Goal: Information Seeking & Learning: Compare options

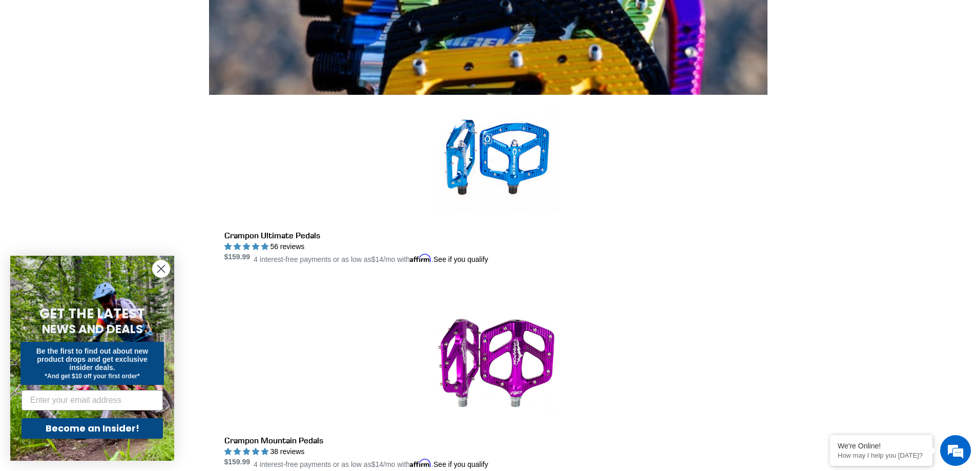
click at [162, 268] on icon "Close dialog" at bounding box center [161, 268] width 7 height 7
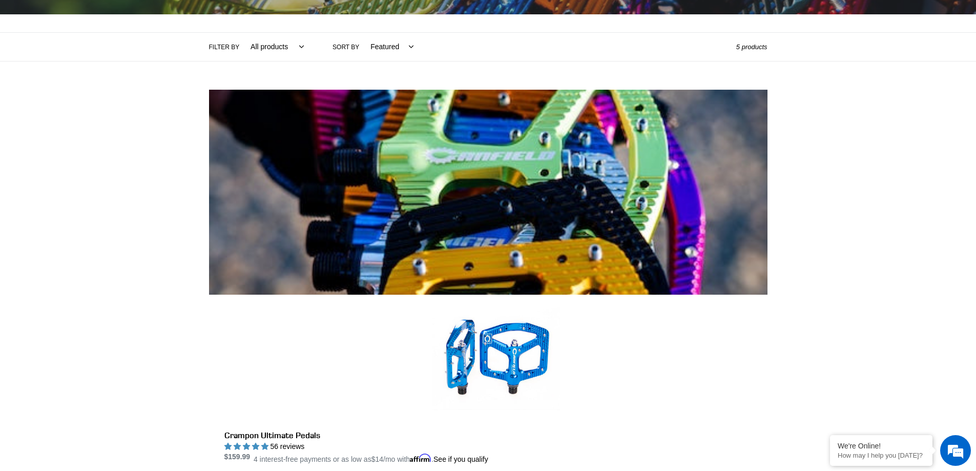
scroll to position [205, 0]
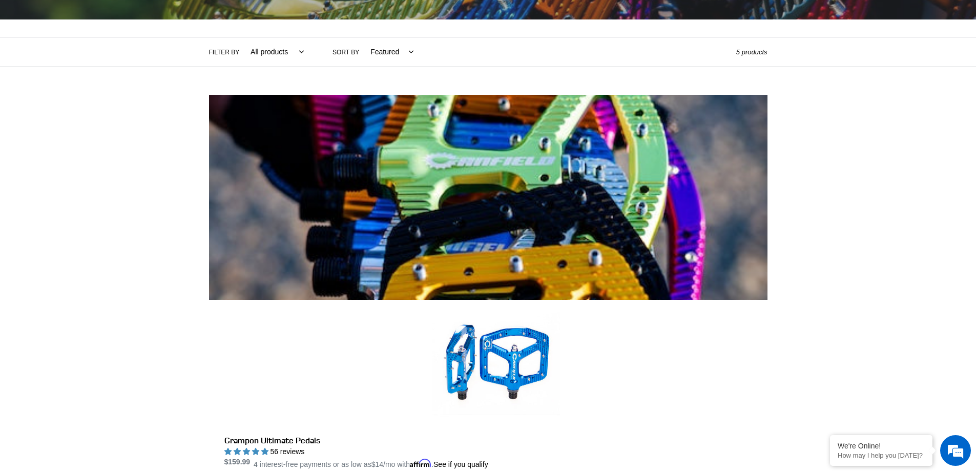
click at [304, 215] on img at bounding box center [488, 197] width 559 height 205
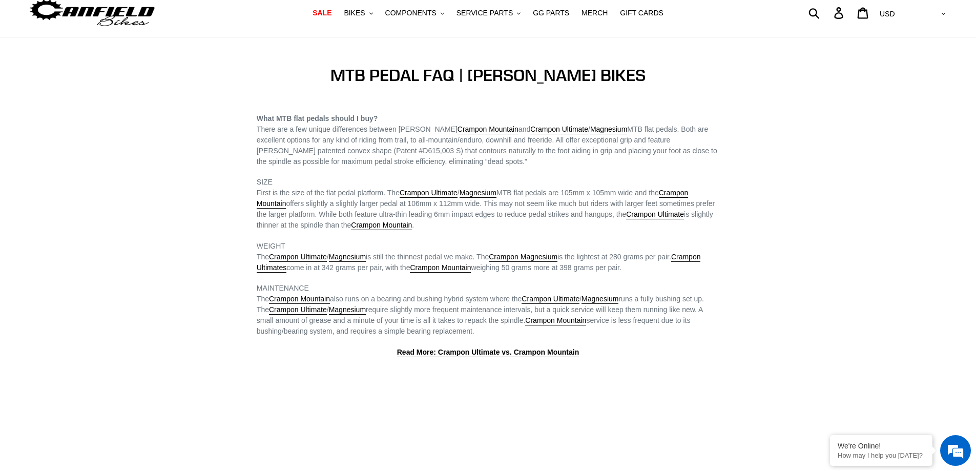
scroll to position [51, 0]
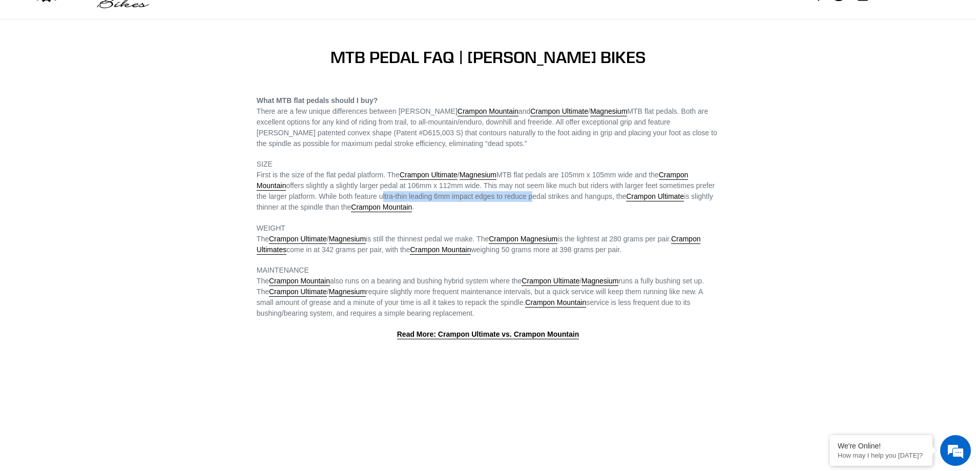
drag, startPoint x: 381, startPoint y: 196, endPoint x: 535, endPoint y: 195, distance: 154.2
click at [535, 195] on span "First is the size of the flat pedal platform. The Crampon Ultimate / Magnesium …" at bounding box center [486, 192] width 458 height 42
drag, startPoint x: 282, startPoint y: 208, endPoint x: 485, endPoint y: 207, distance: 202.9
click at [485, 207] on p "SIZE First is the size of the flat pedal platform. The Crampon Ultimate / Magne…" at bounding box center [488, 186] width 463 height 54
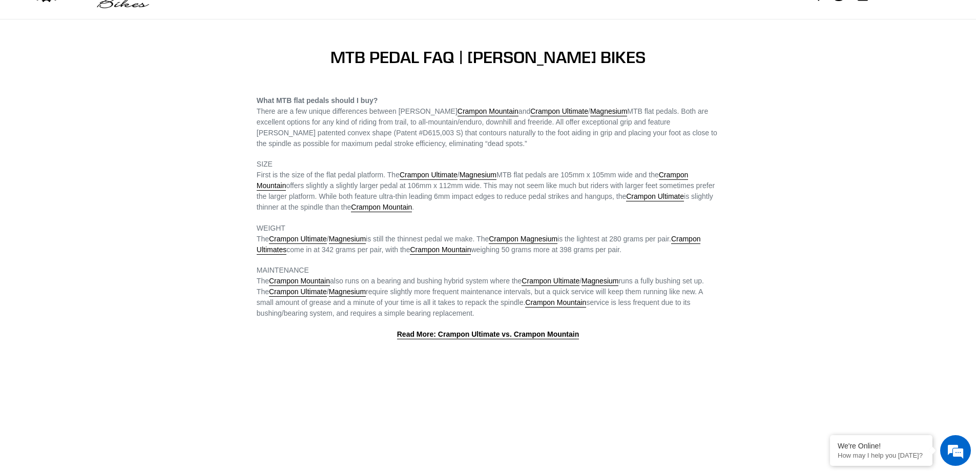
click at [485, 206] on p "SIZE First is the size of the flat pedal platform. The Crampon Ultimate / Magne…" at bounding box center [488, 186] width 463 height 54
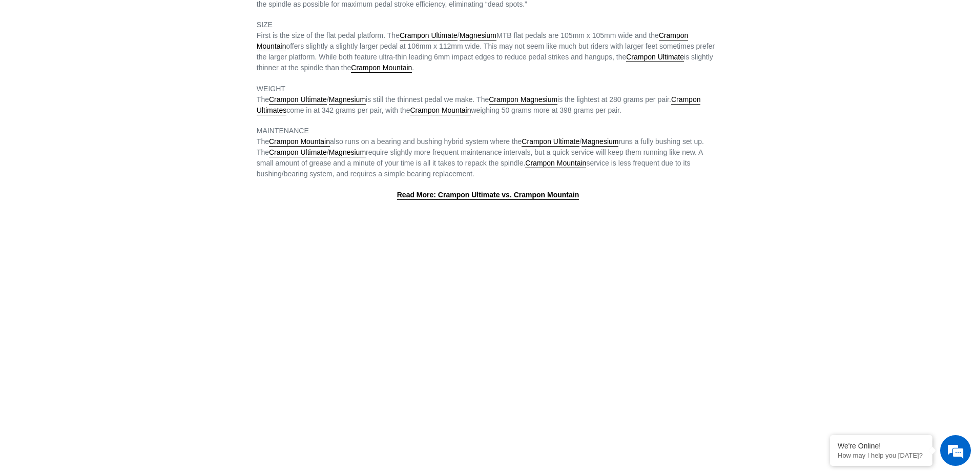
scroll to position [205, 0]
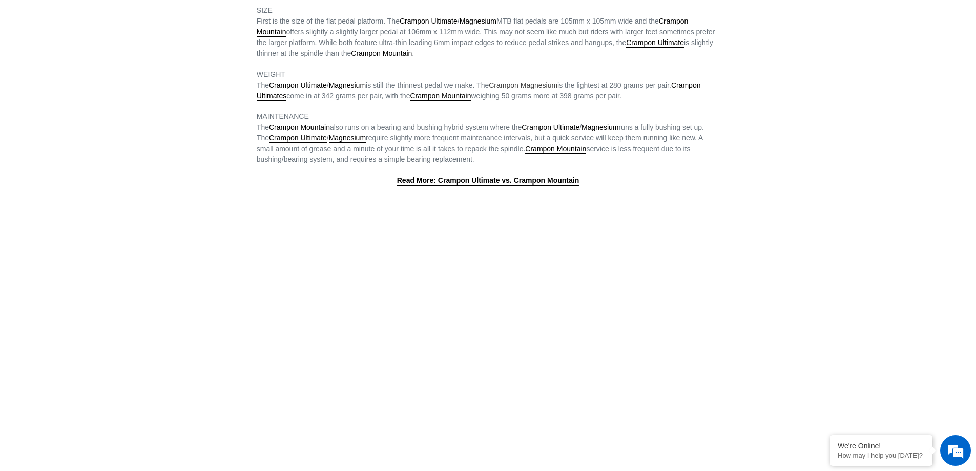
click at [538, 88] on link "Crampon Magnesium" at bounding box center [523, 85] width 69 height 9
click at [701, 90] on link "Crampon Ultimates" at bounding box center [479, 91] width 444 height 20
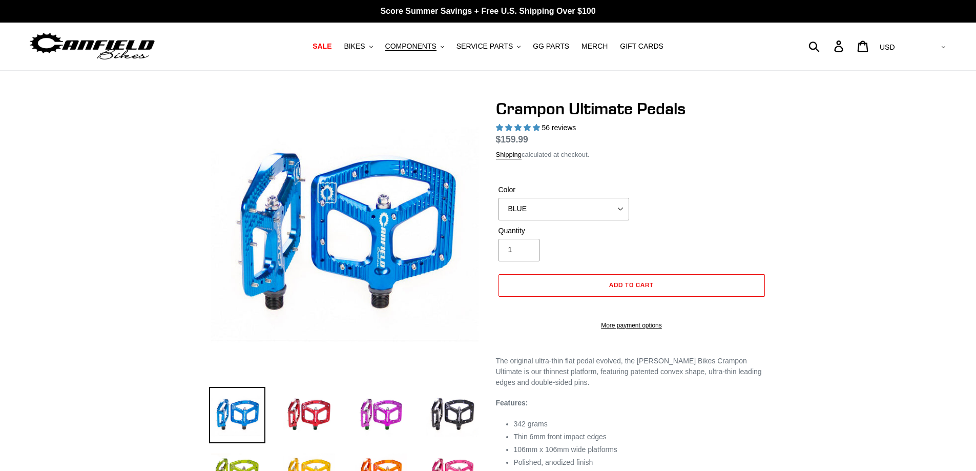
select select "highest-rating"
click at [553, 220] on select "BLUE RED PURPLE STEALTH BRONZE GREY TURQUOISE BLACK POLISHED BAJA GOLD PNW GREE…" at bounding box center [564, 209] width 131 height 23
click at [843, 236] on div at bounding box center [488, 362] width 976 height 527
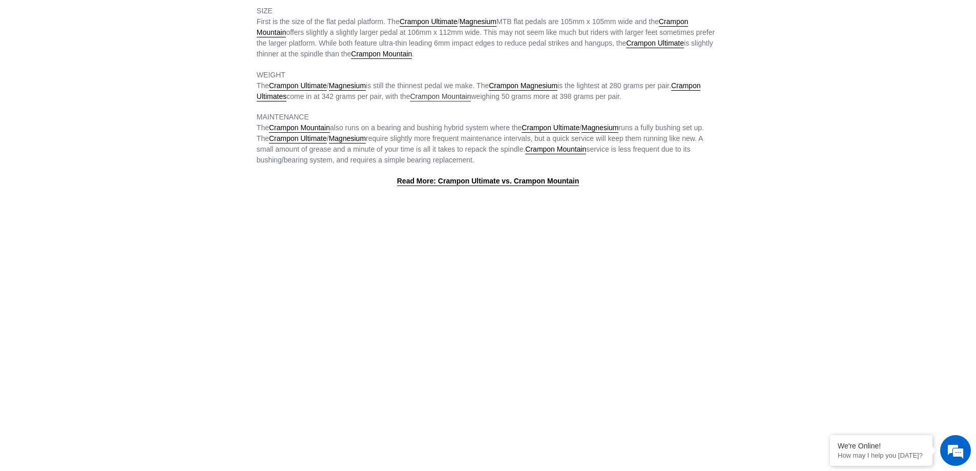
click at [449, 98] on link "Crampon Mountain" at bounding box center [440, 96] width 61 height 9
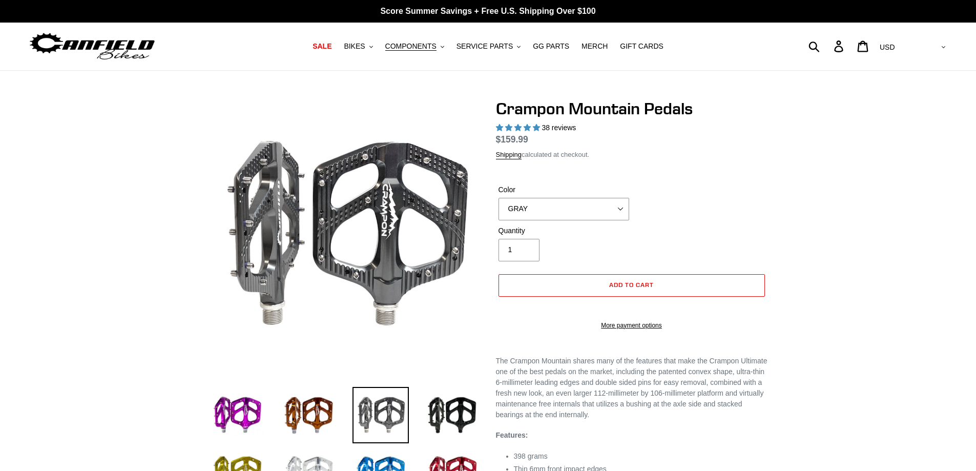
select select "highest-rating"
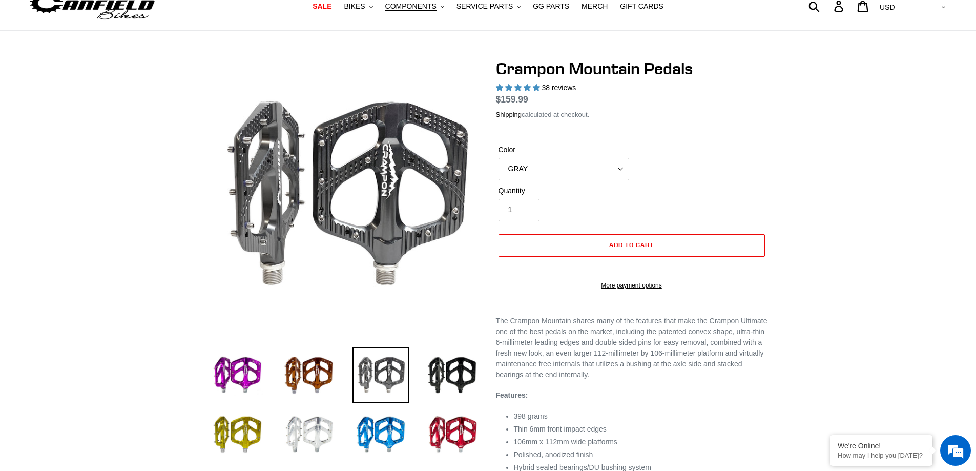
scroll to position [51, 0]
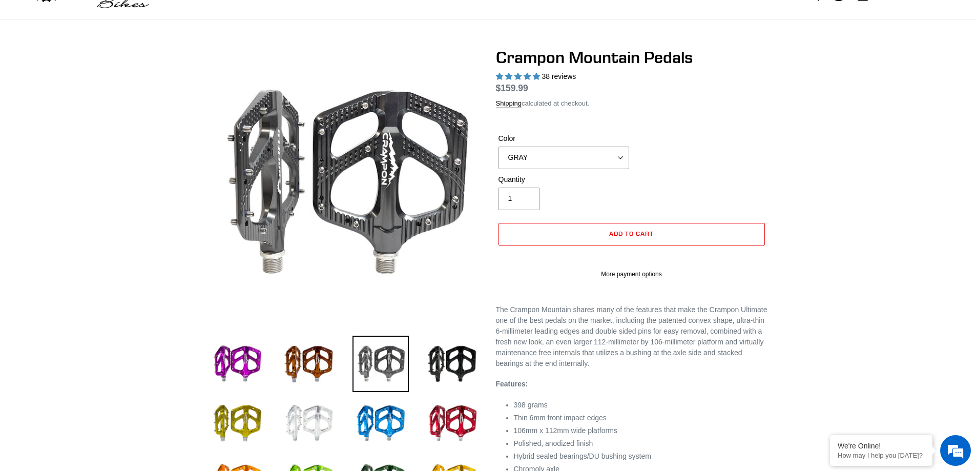
click at [297, 423] on img at bounding box center [309, 423] width 56 height 56
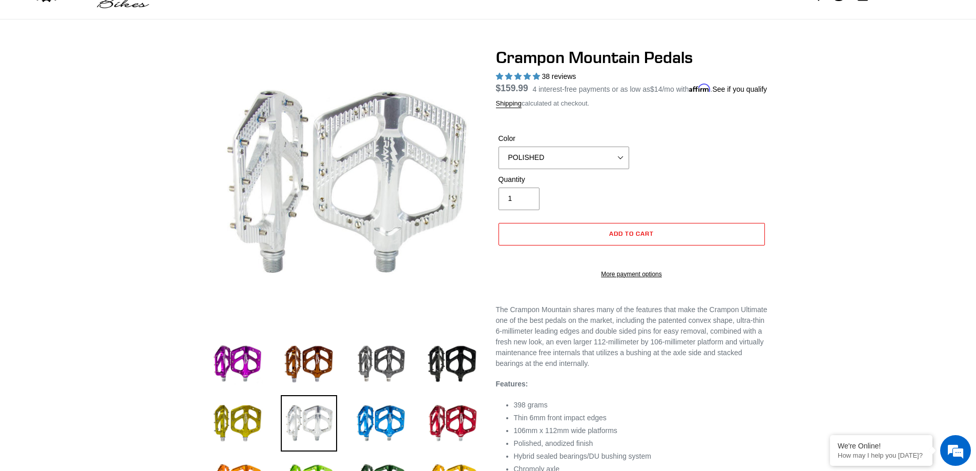
click at [563, 144] on label "Color" at bounding box center [564, 138] width 131 height 11
click at [563, 155] on select "GRAY BLACK STEALTH - Sold out POLISHED RED BLUE BAJA GOLD ORANGE PNW GREEN GOLD…" at bounding box center [564, 158] width 131 height 23
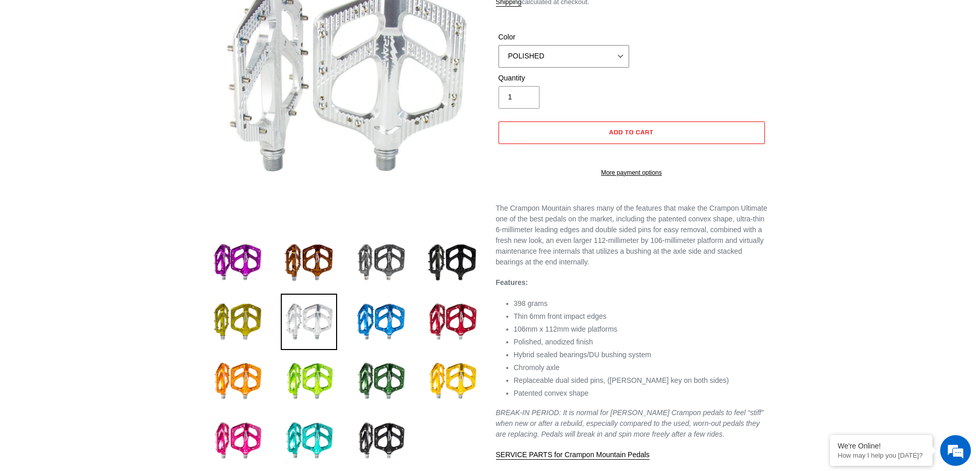
scroll to position [154, 0]
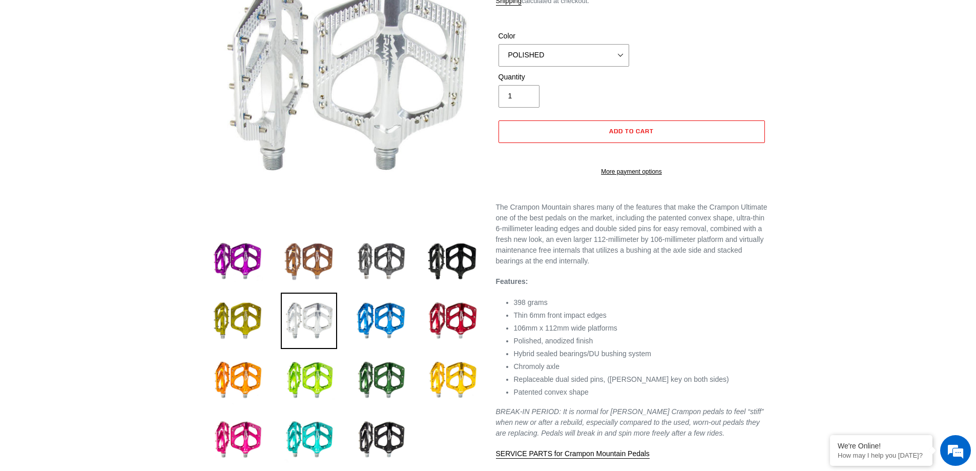
click at [315, 261] on img at bounding box center [309, 261] width 56 height 56
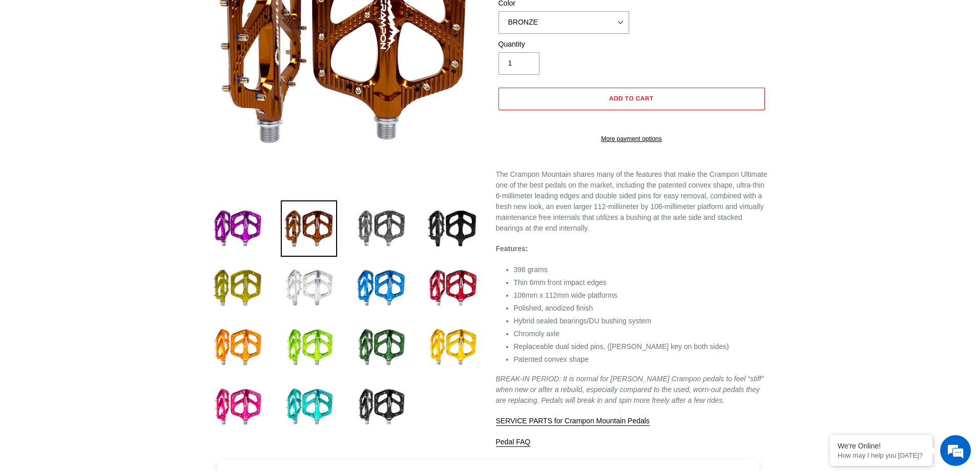
scroll to position [205, 0]
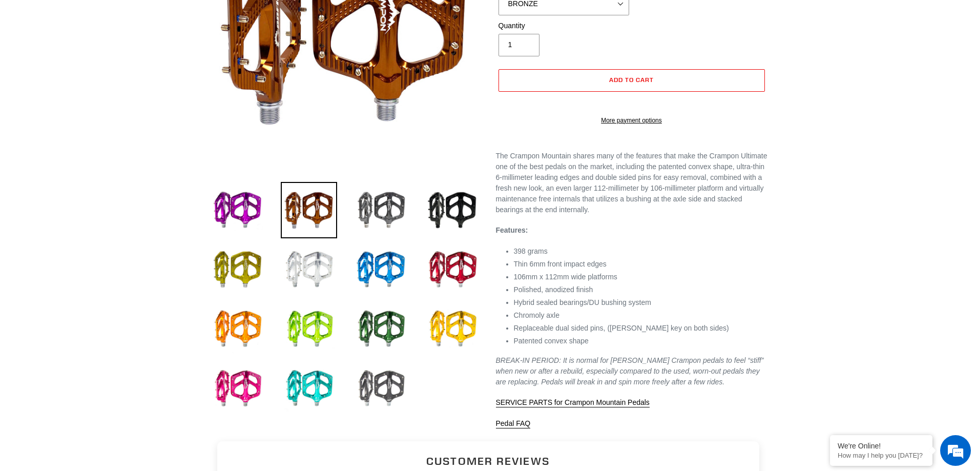
click at [374, 376] on img at bounding box center [381, 388] width 56 height 56
select select "BLACK"
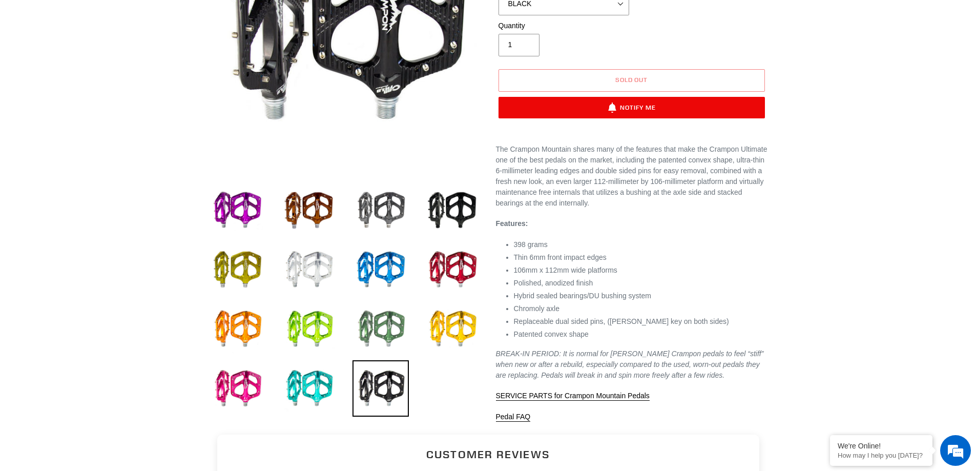
scroll to position [51, 0]
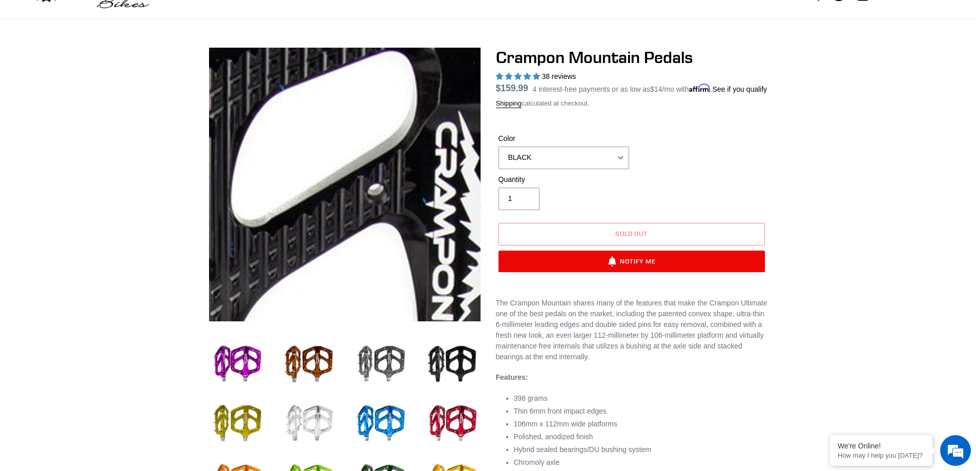
click at [365, 137] on img at bounding box center [285, 318] width 1049 height 1049
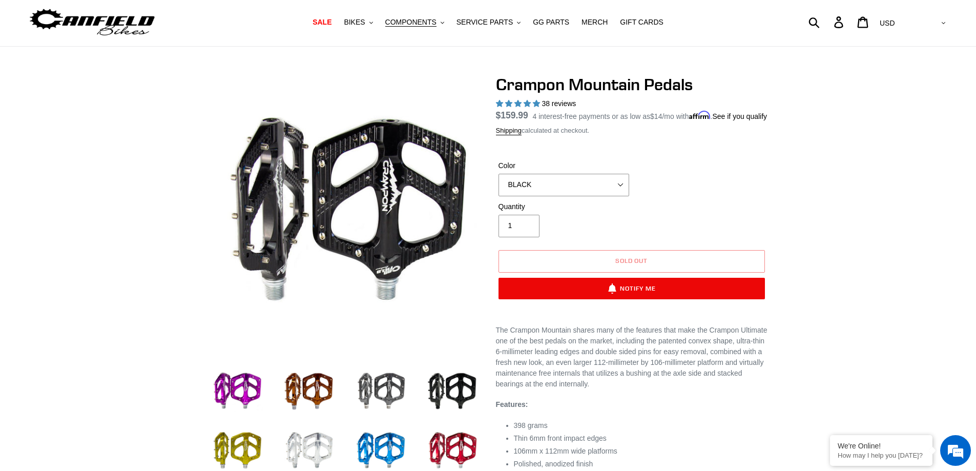
scroll to position [0, 0]
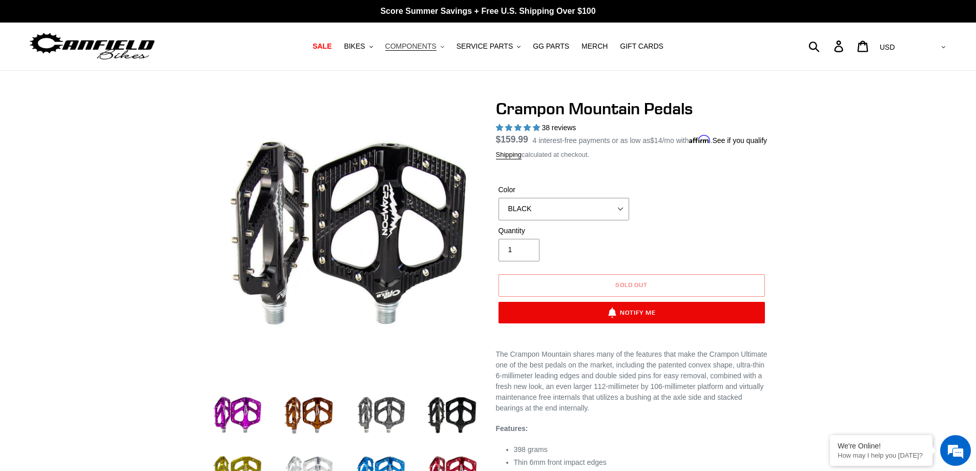
click at [411, 48] on span "COMPONENTS" at bounding box center [410, 46] width 51 height 9
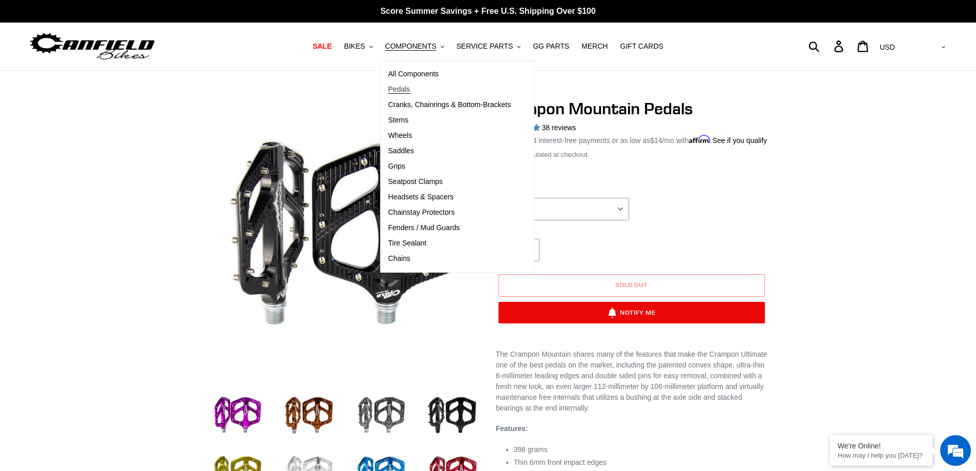
click at [410, 89] on span "Pedals" at bounding box center [399, 89] width 22 height 9
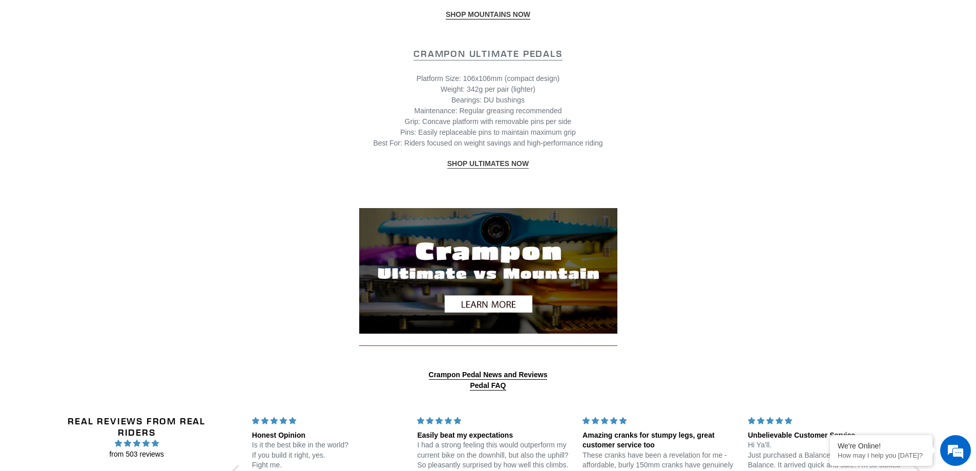
scroll to position [1332, 0]
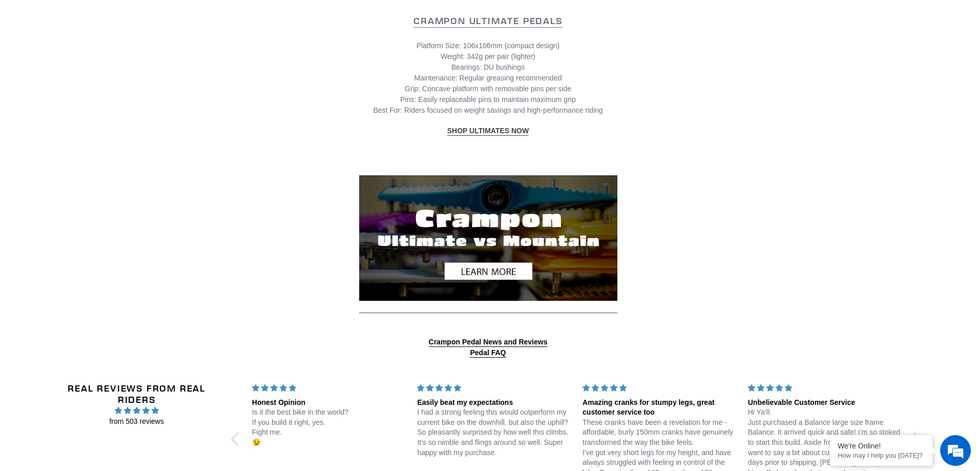
click at [483, 265] on img at bounding box center [488, 237] width 258 height 125
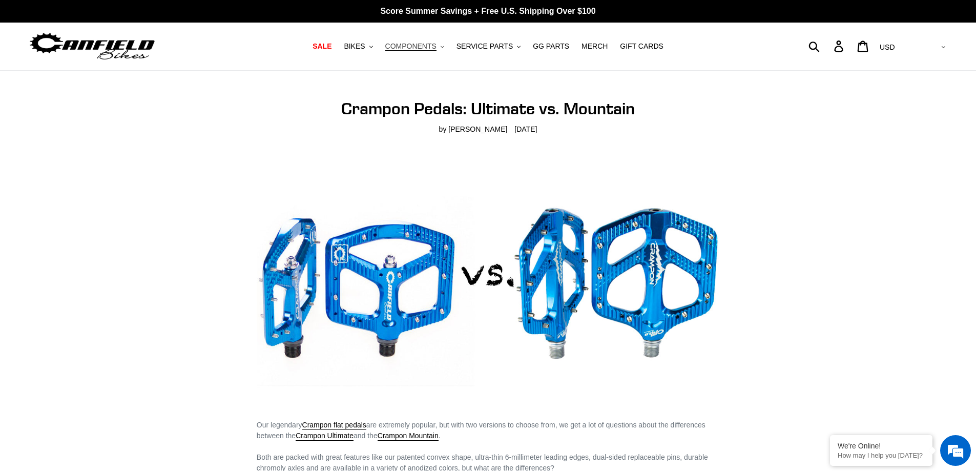
click at [427, 50] on span "COMPONENTS" at bounding box center [410, 46] width 51 height 9
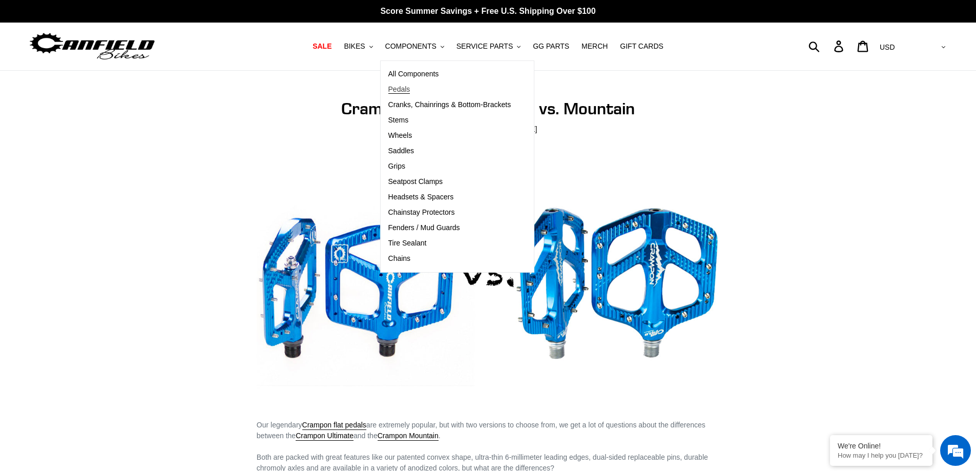
click at [409, 91] on span "Pedals" at bounding box center [399, 89] width 22 height 9
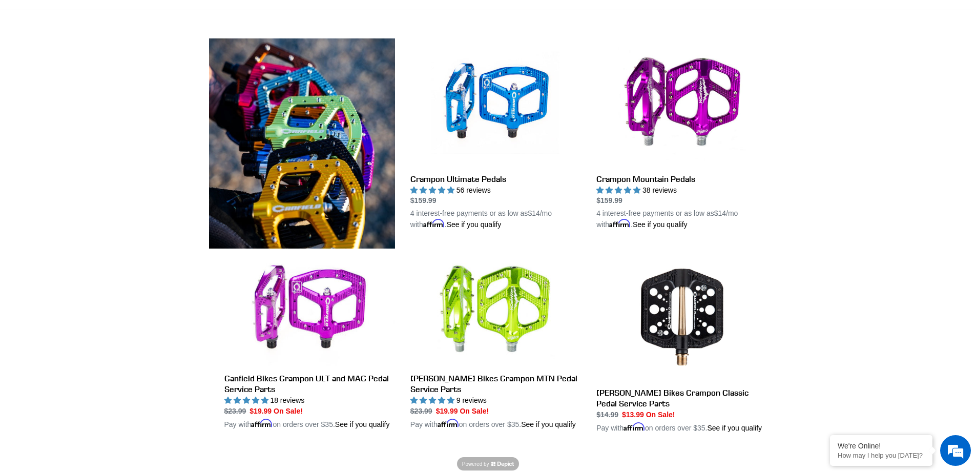
scroll to position [256, 0]
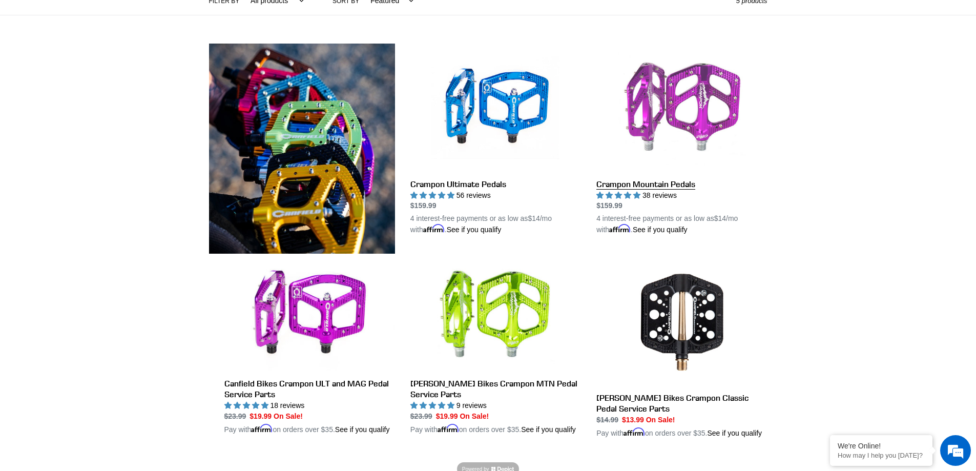
click at [705, 129] on link "Crampon Mountain Pedals" at bounding box center [681, 140] width 171 height 192
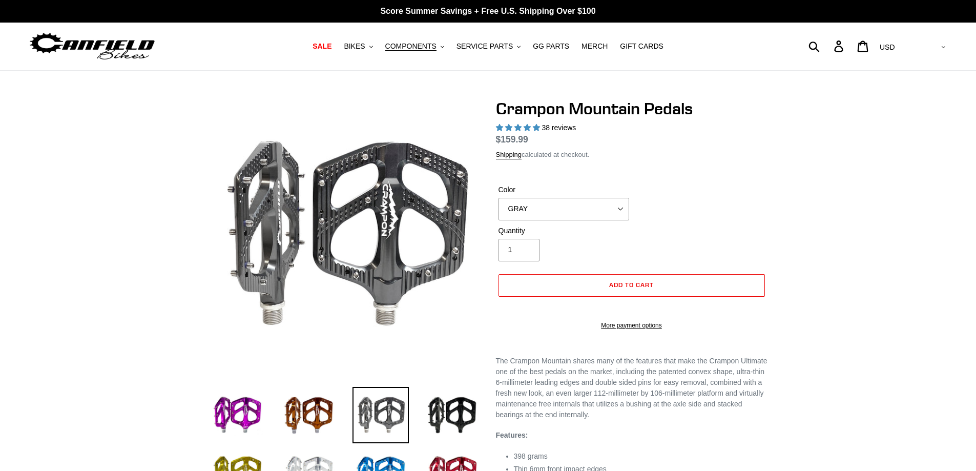
select select "highest-rating"
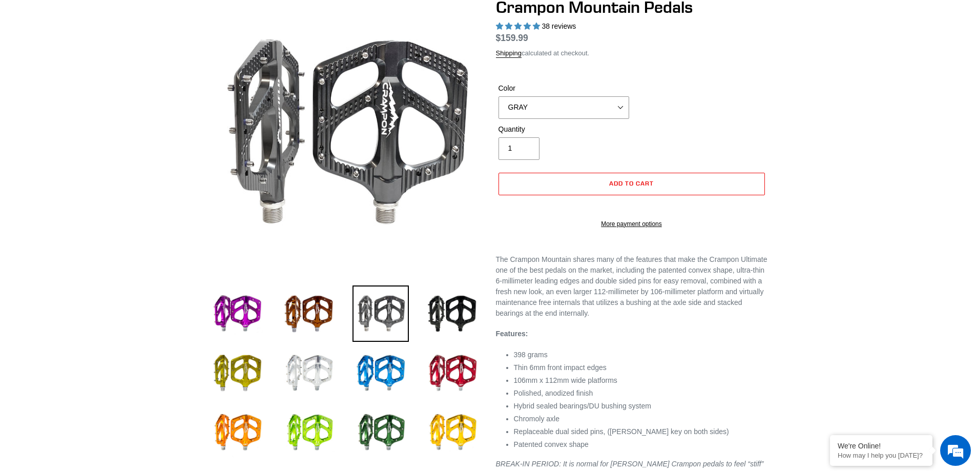
scroll to position [102, 0]
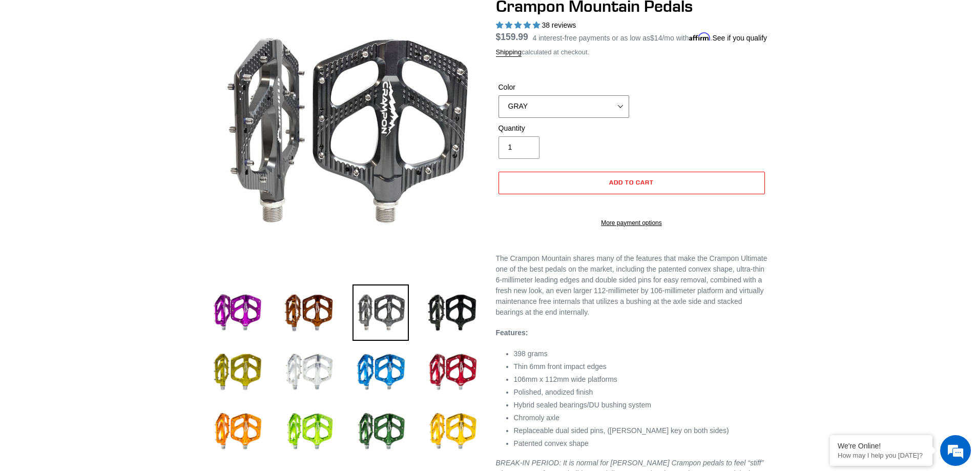
click at [570, 118] on select "GRAY BLACK STEALTH - Sold out POLISHED RED BLUE [GEOGRAPHIC_DATA] ORANGE PNW GR…" at bounding box center [564, 106] width 131 height 23
click at [499, 107] on select "GRAY BLACK STEALTH - Sold out POLISHED RED BLUE BAJA GOLD ORANGE PNW GREEN GOLD…" at bounding box center [564, 106] width 131 height 23
click at [325, 304] on img at bounding box center [309, 312] width 56 height 56
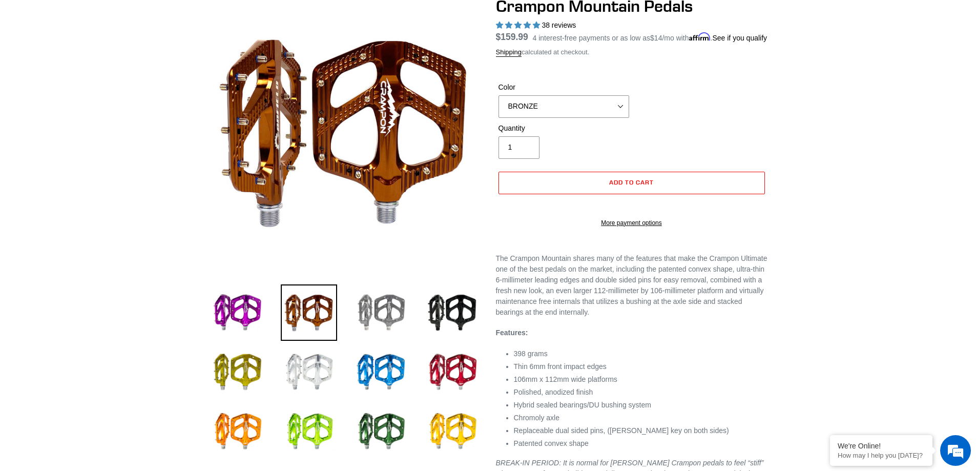
click at [386, 301] on img at bounding box center [381, 312] width 56 height 56
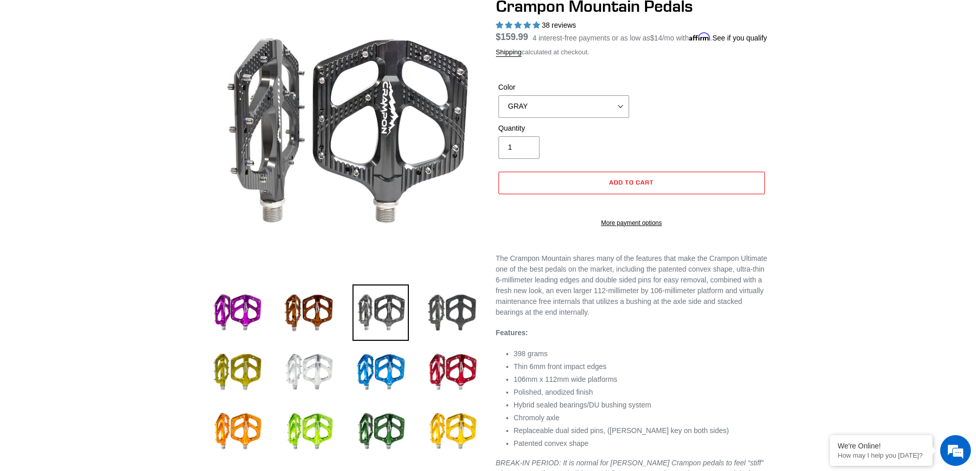
click at [450, 302] on img at bounding box center [452, 312] width 56 height 56
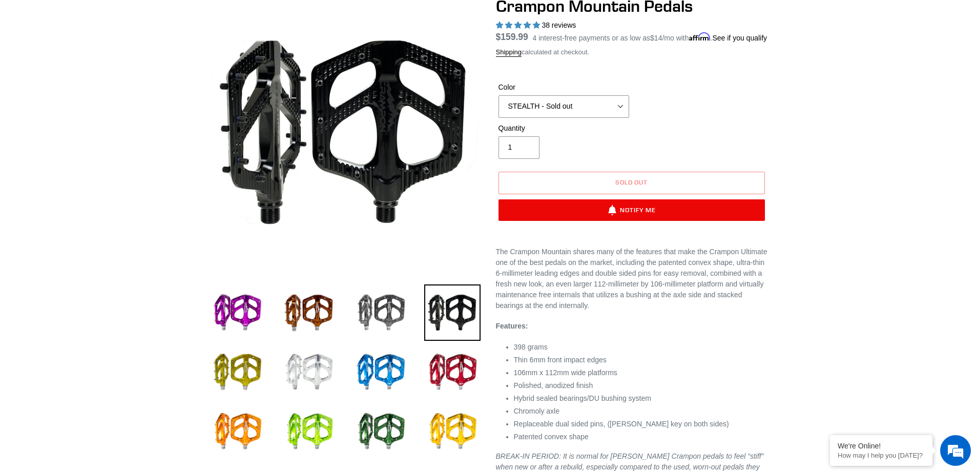
scroll to position [154, 0]
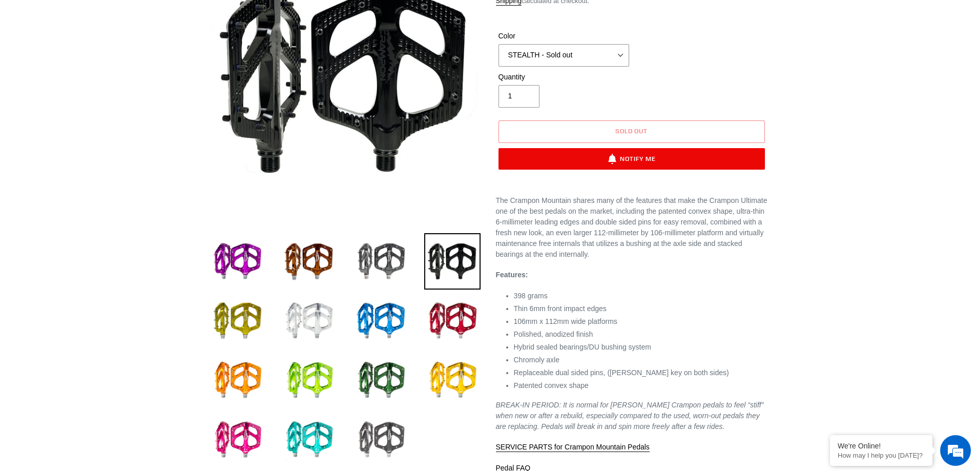
click at [390, 431] on img at bounding box center [381, 439] width 56 height 56
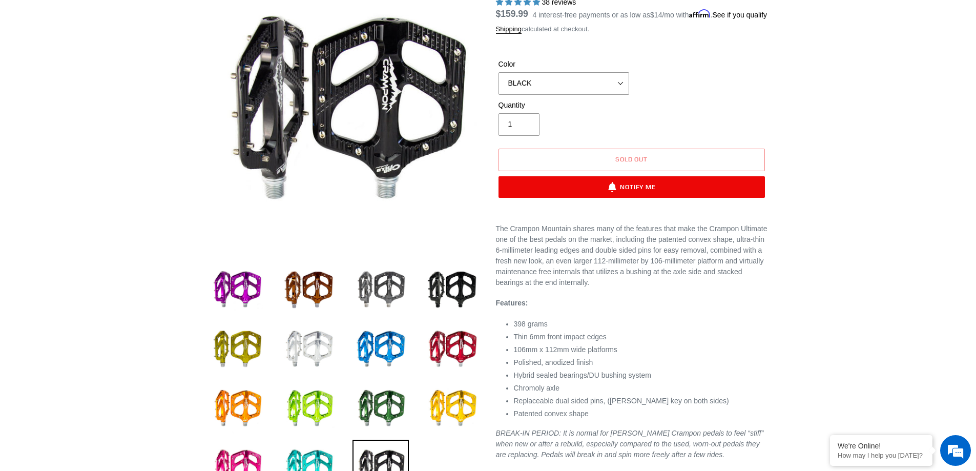
scroll to position [102, 0]
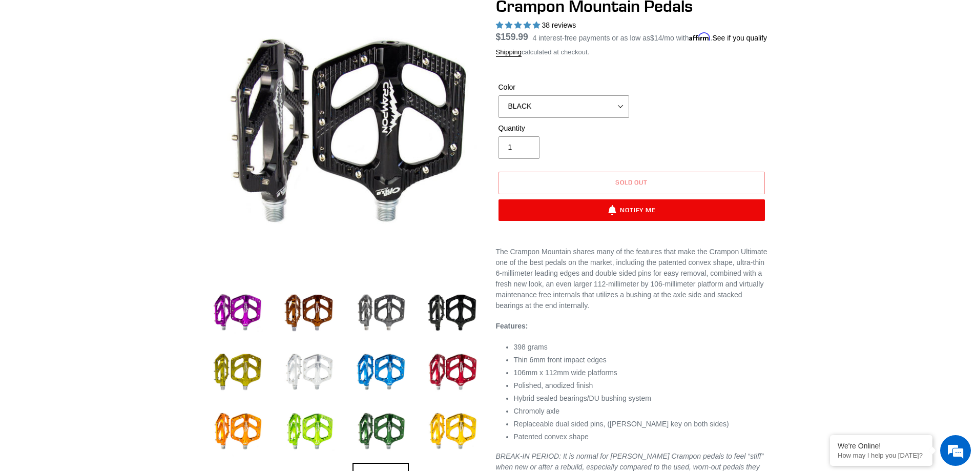
click at [313, 378] on img at bounding box center [309, 372] width 56 height 56
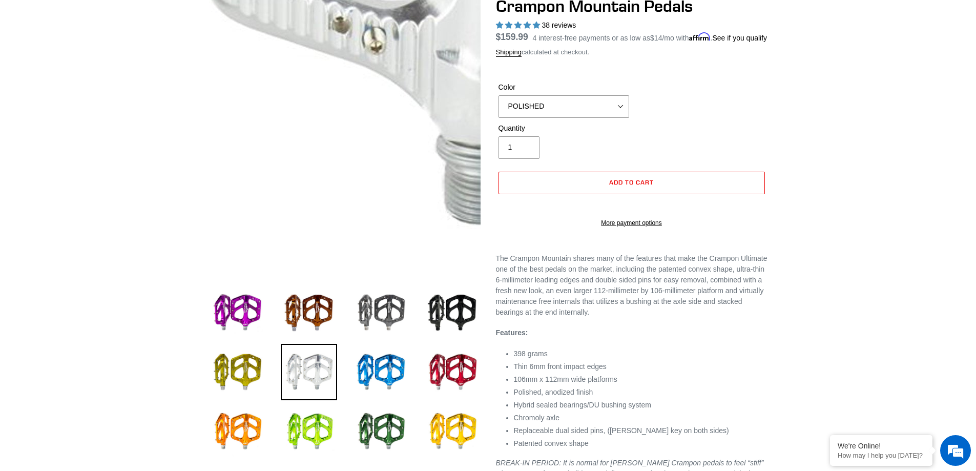
scroll to position [154, 0]
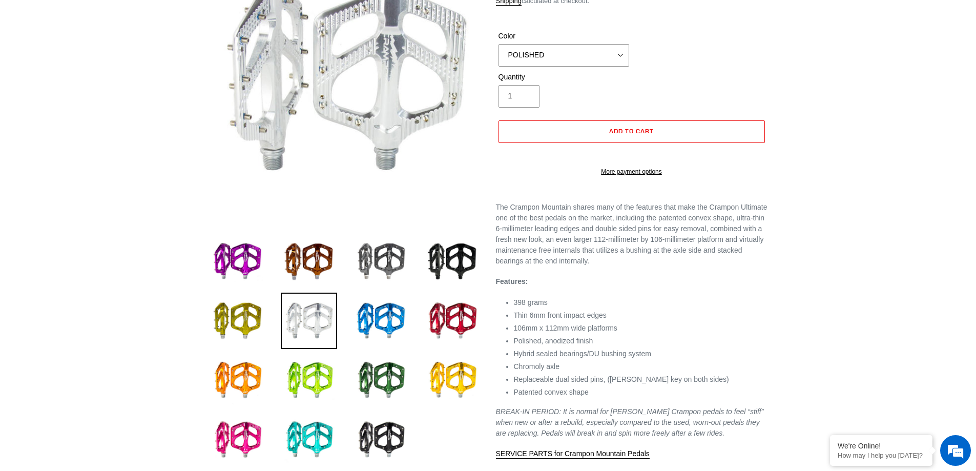
click at [482, 366] on div "Crampon Mountain Pedals 38 reviews Regular price $159.99 Sale price $159.99 On …" at bounding box center [624, 212] width 287 height 535
click at [466, 374] on img at bounding box center [452, 380] width 56 height 56
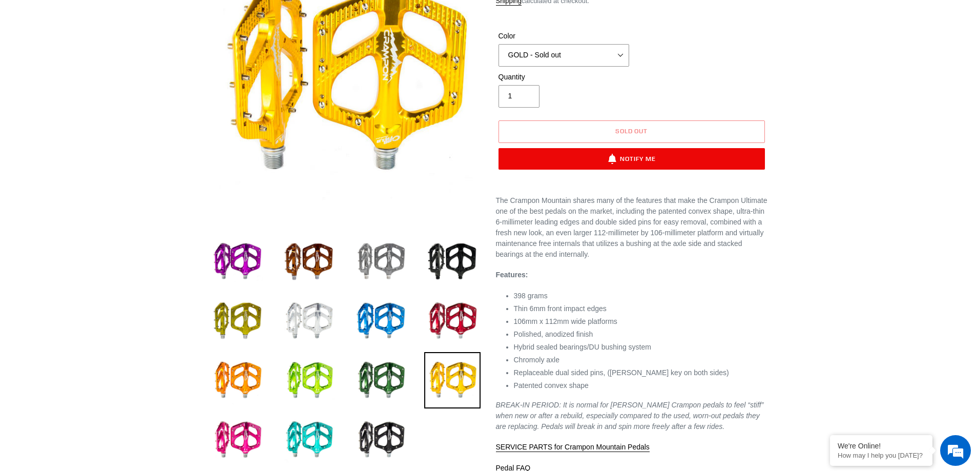
click at [374, 257] on img at bounding box center [381, 261] width 56 height 56
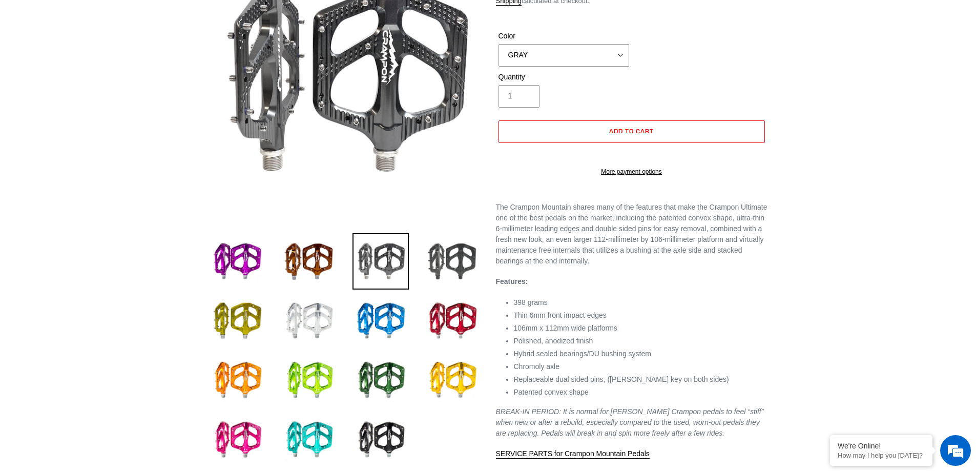
click at [450, 262] on img at bounding box center [452, 261] width 56 height 56
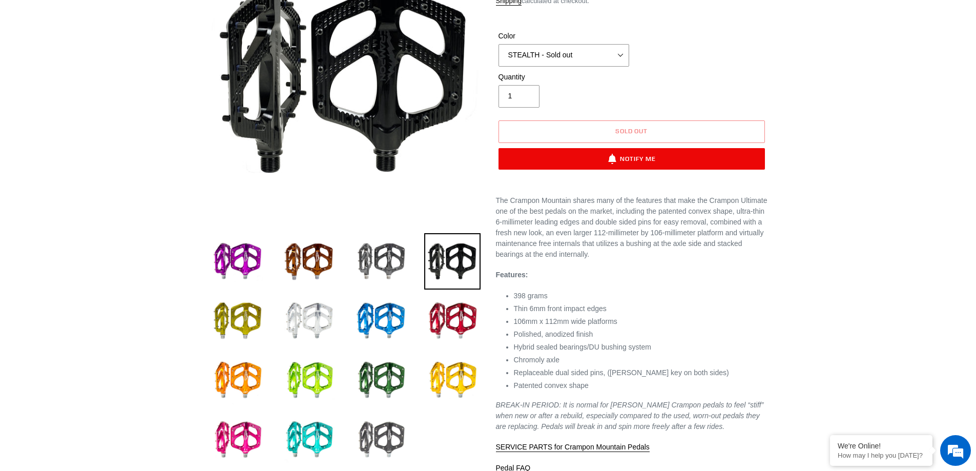
click at [386, 435] on img at bounding box center [381, 439] width 56 height 56
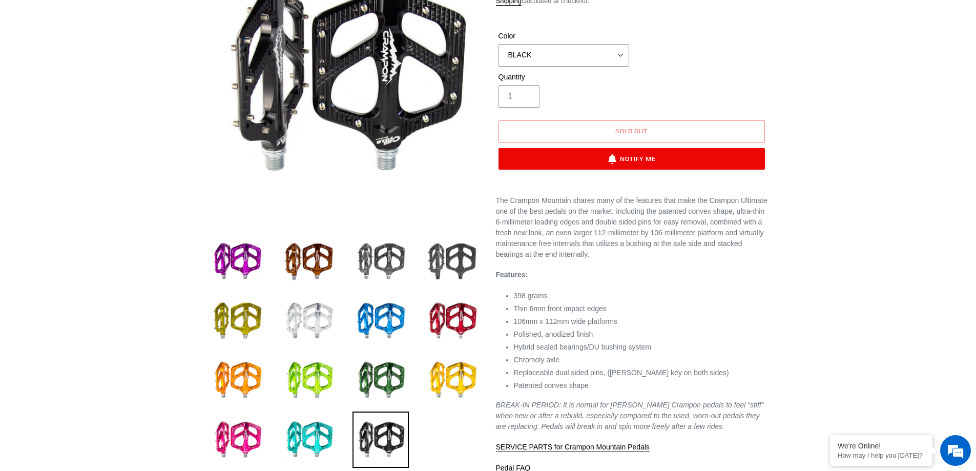
click at [446, 265] on img at bounding box center [452, 261] width 56 height 56
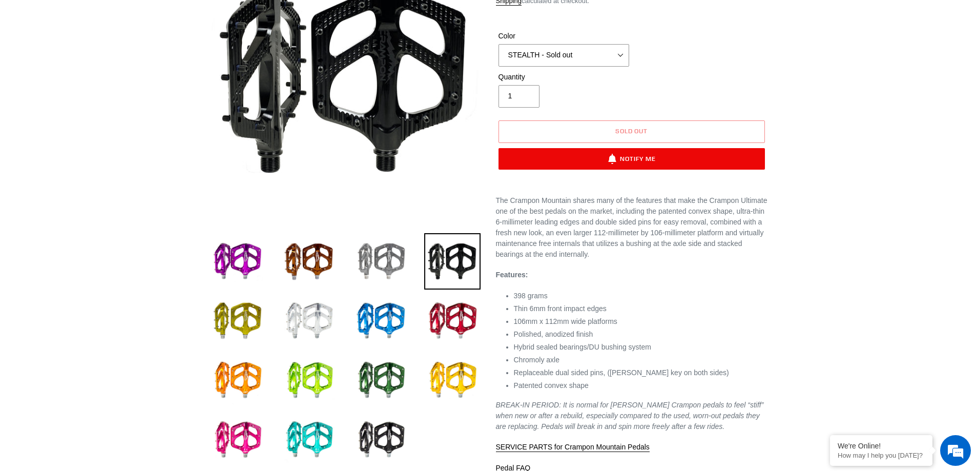
click at [403, 259] on img at bounding box center [381, 261] width 56 height 56
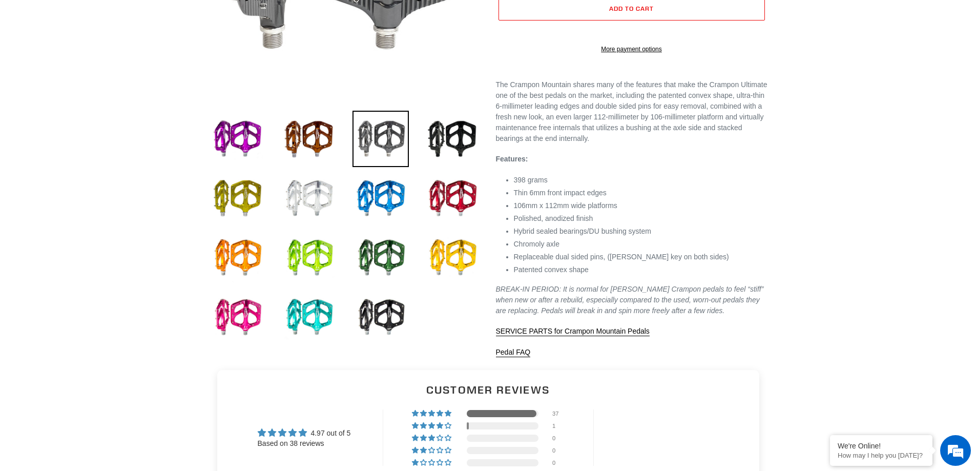
scroll to position [307, 0]
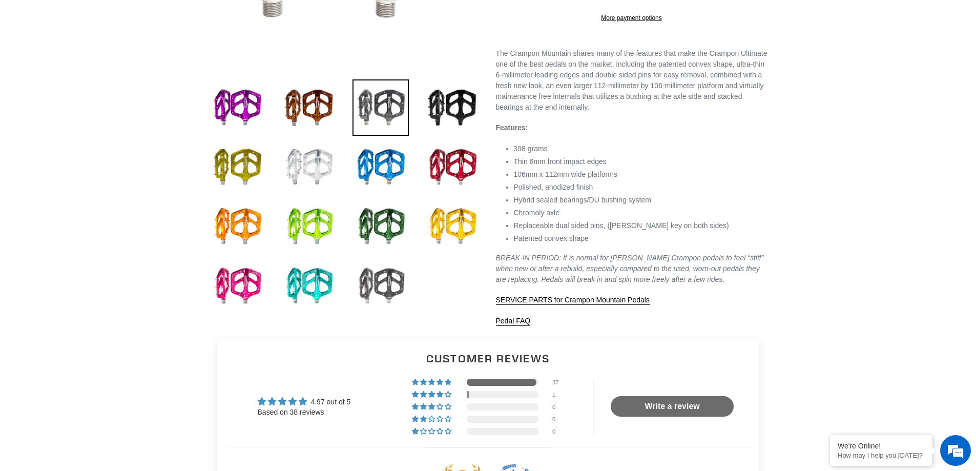
click at [380, 287] on img at bounding box center [381, 286] width 56 height 56
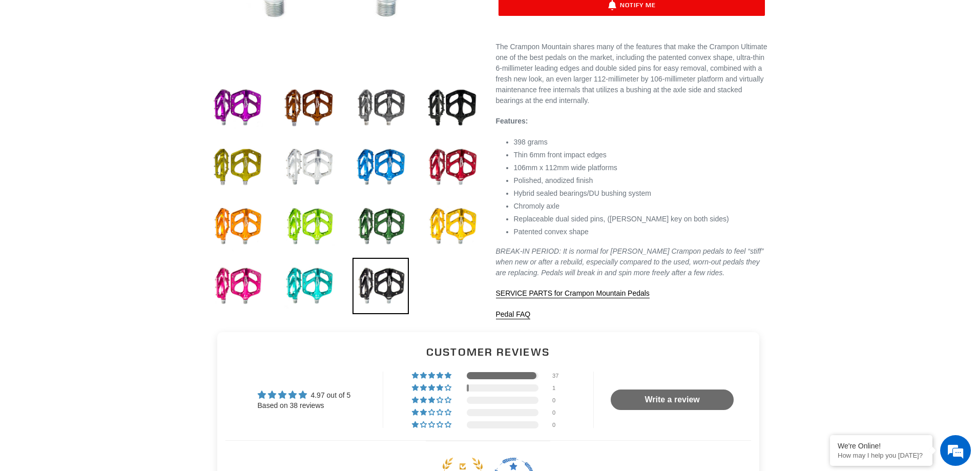
click at [494, 83] on div "Crampon Mountain Pedals 38 reviews Regular price $159.99 Sale price $159.99 On …" at bounding box center [624, 55] width 287 height 528
click at [469, 102] on img at bounding box center [452, 107] width 56 height 56
select select "STEALTH - Sold out"
